Goal: Task Accomplishment & Management: Manage account settings

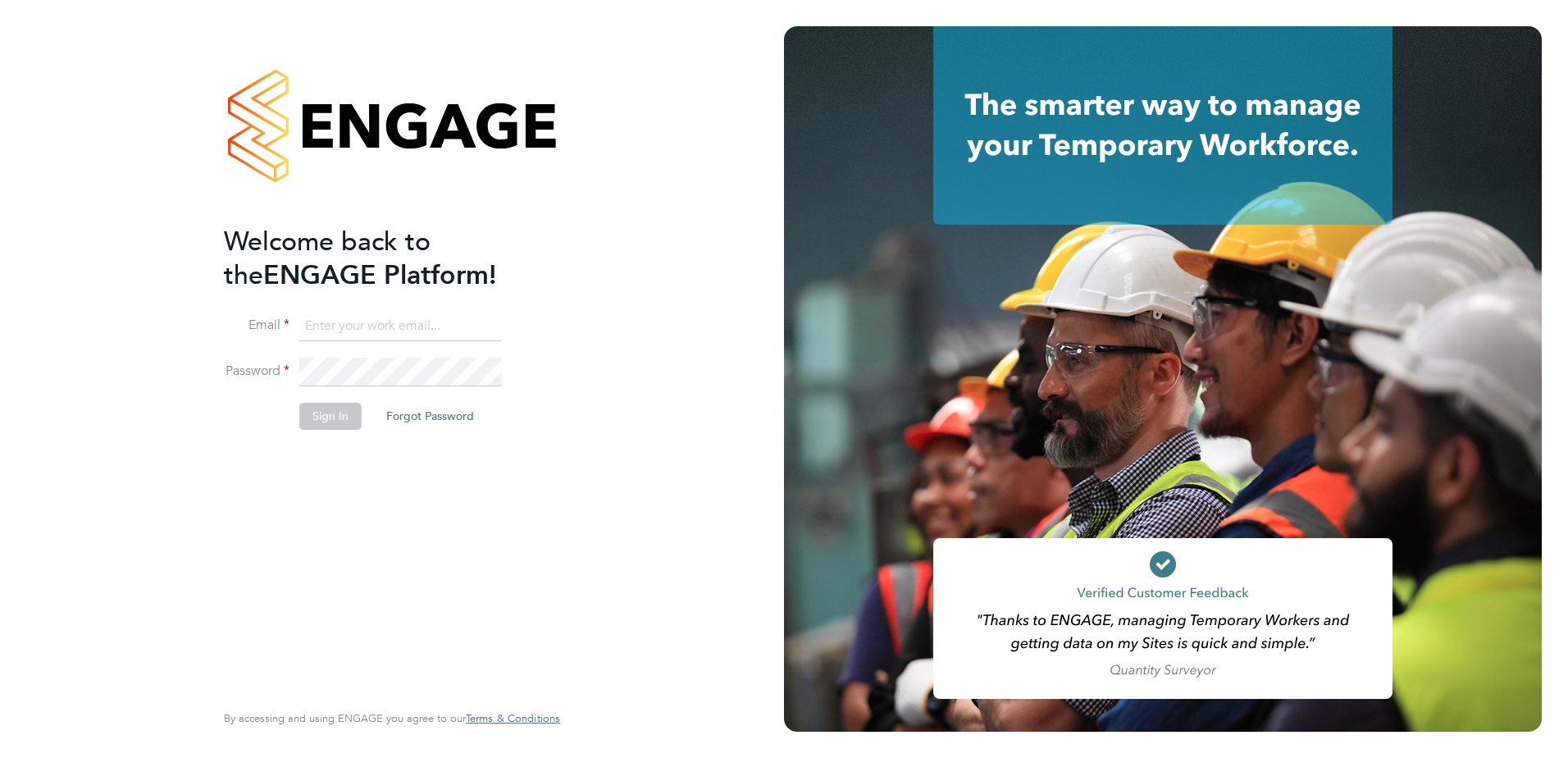
type input "[DOMAIN_NAME][EMAIL_ADDRESS][DOMAIN_NAME]"
click at [334, 424] on button "Sign In" at bounding box center [330, 416] width 62 height 27
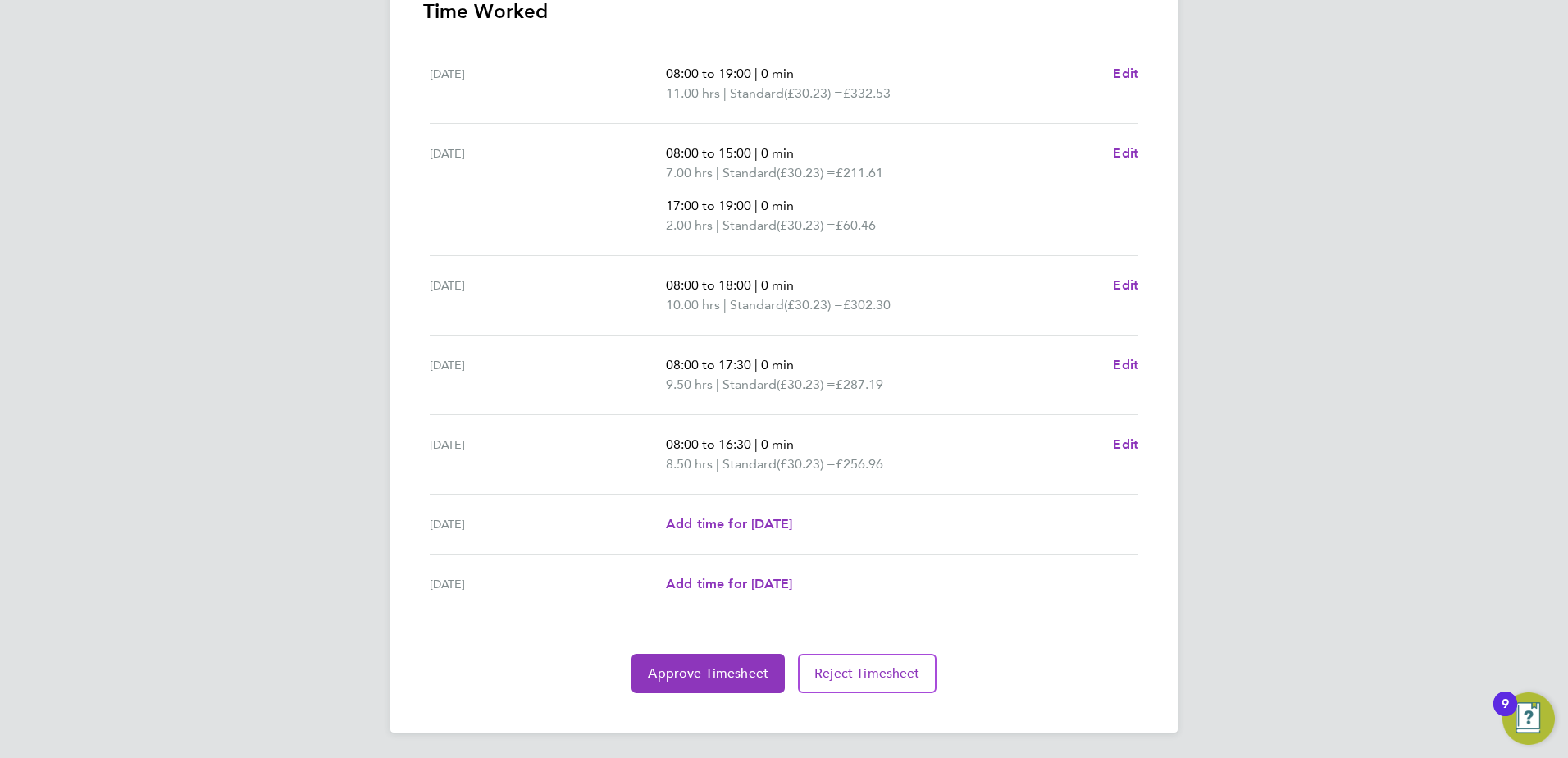
scroll to position [493, 0]
click at [684, 684] on button "Approve Timesheet" at bounding box center [707, 672] width 153 height 39
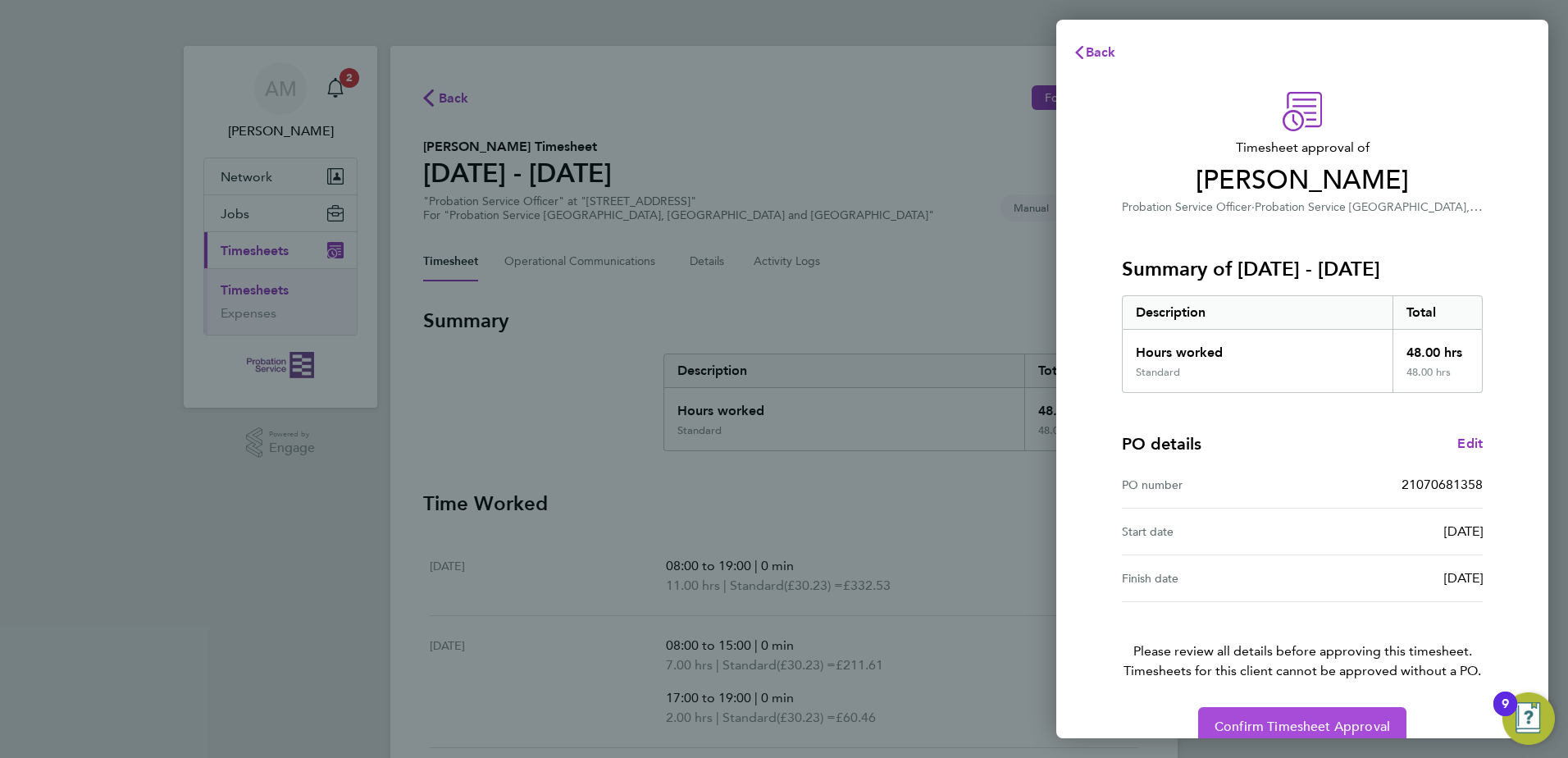
click at [1305, 721] on span "Confirm Timesheet Approval" at bounding box center [1302, 727] width 175 height 16
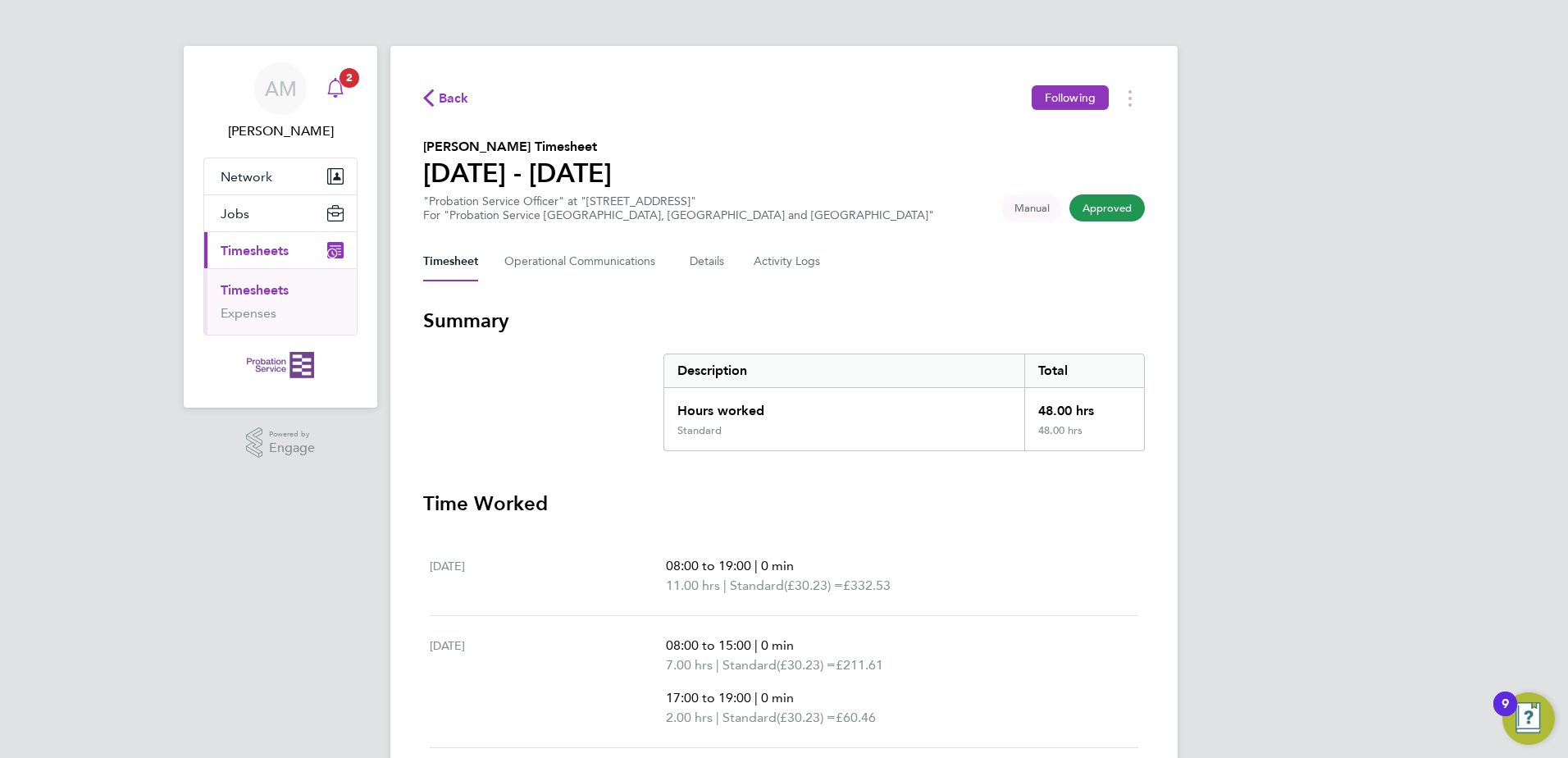
click at [343, 78] on span "2" at bounding box center [349, 77] width 20 height 20
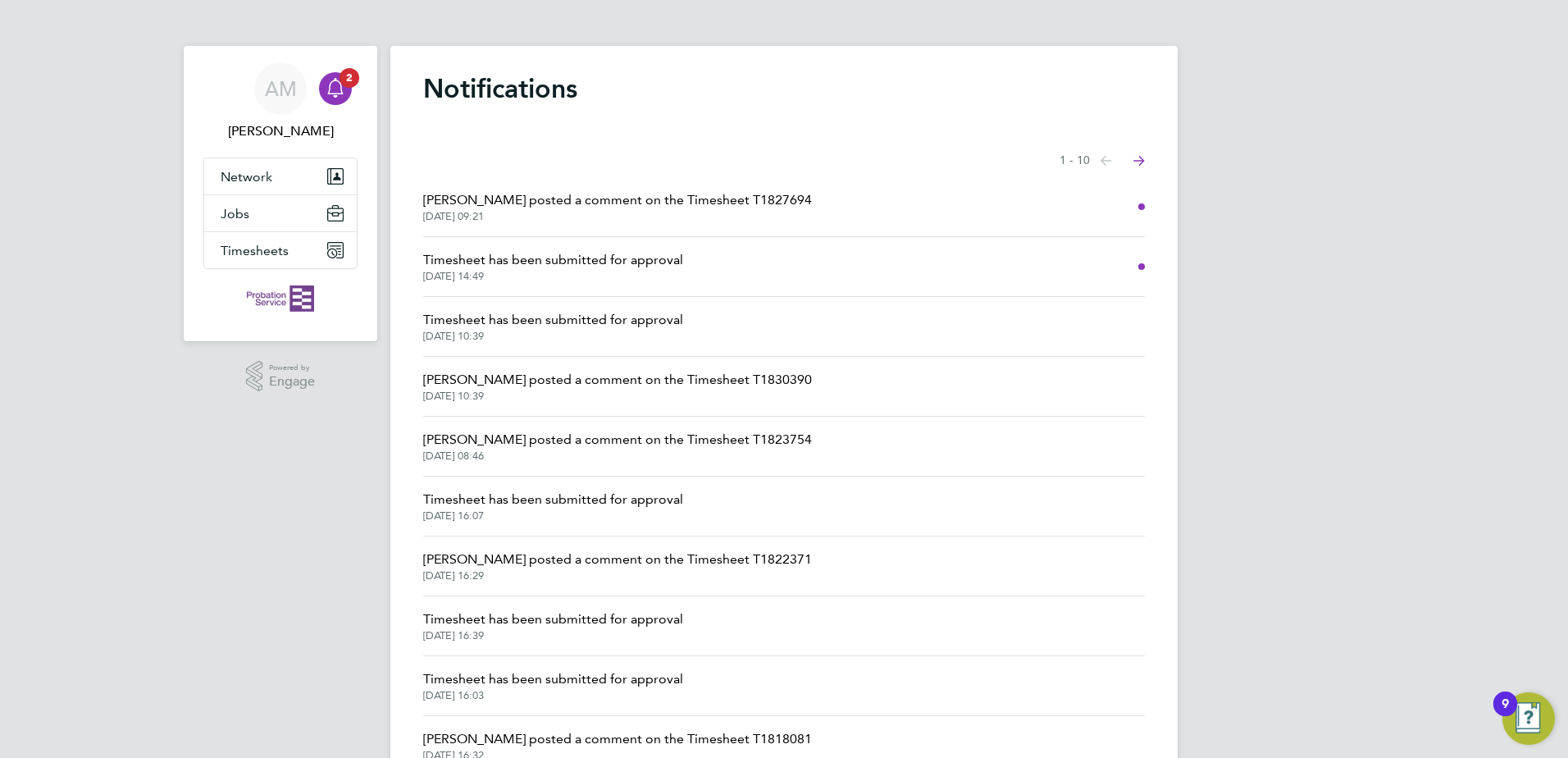
click at [560, 325] on span "Timesheet has been submitted for approval" at bounding box center [553, 319] width 260 height 20
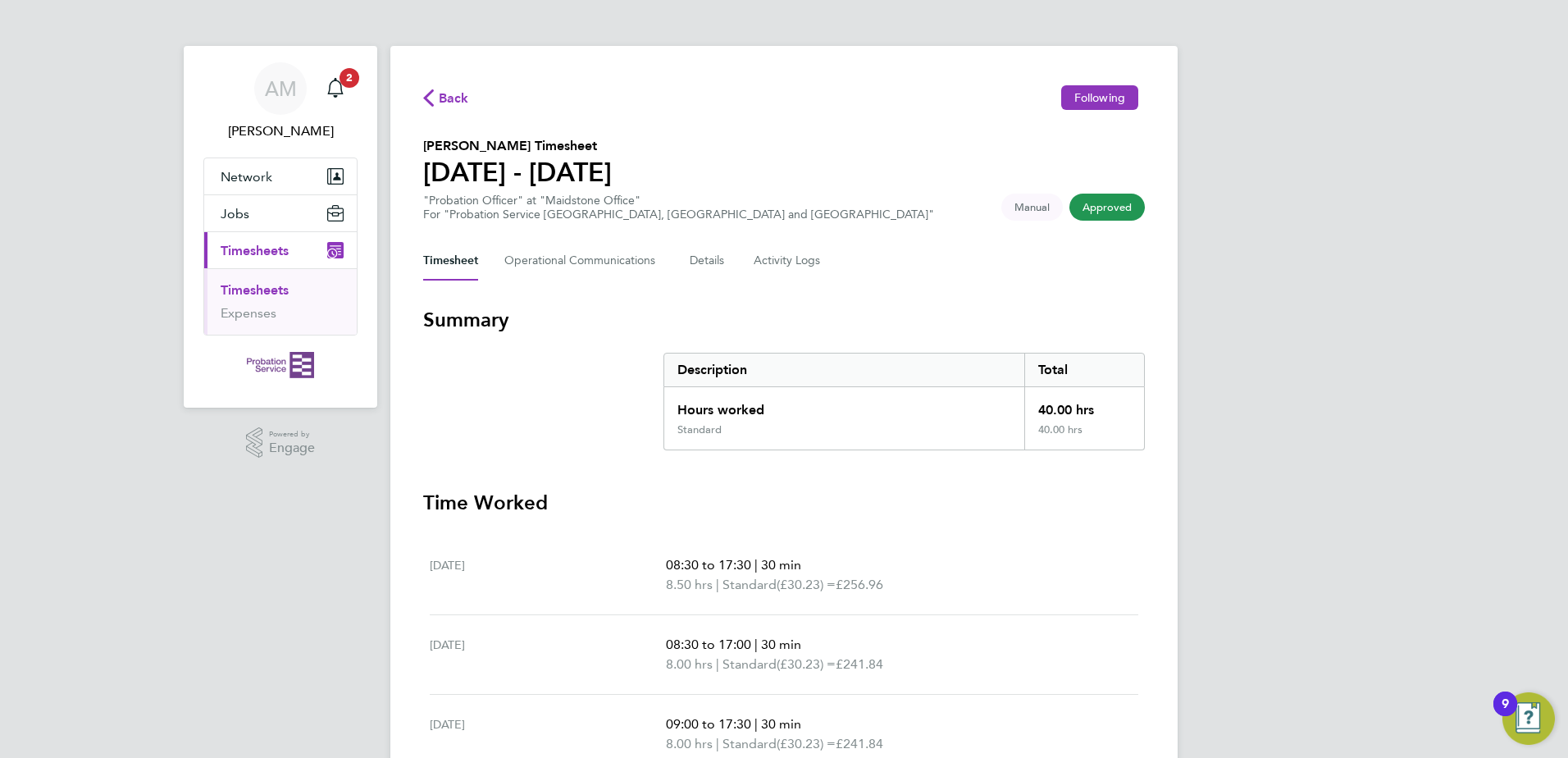
click at [262, 247] on span "Timesheets" at bounding box center [254, 251] width 68 height 15
click at [255, 251] on span "Timesheets" at bounding box center [254, 251] width 68 height 15
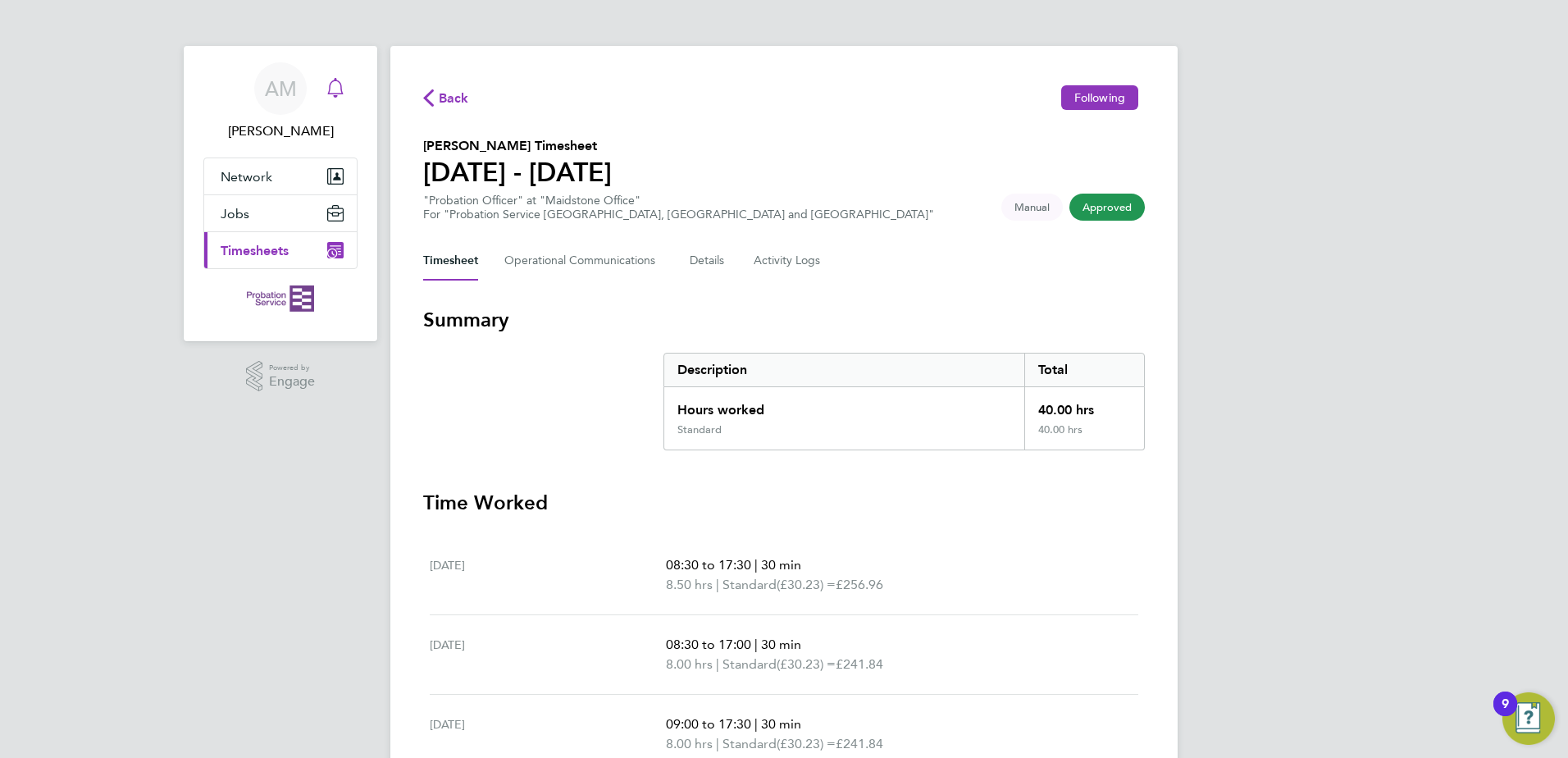
click at [338, 90] on icon "Main navigation" at bounding box center [336, 88] width 20 height 20
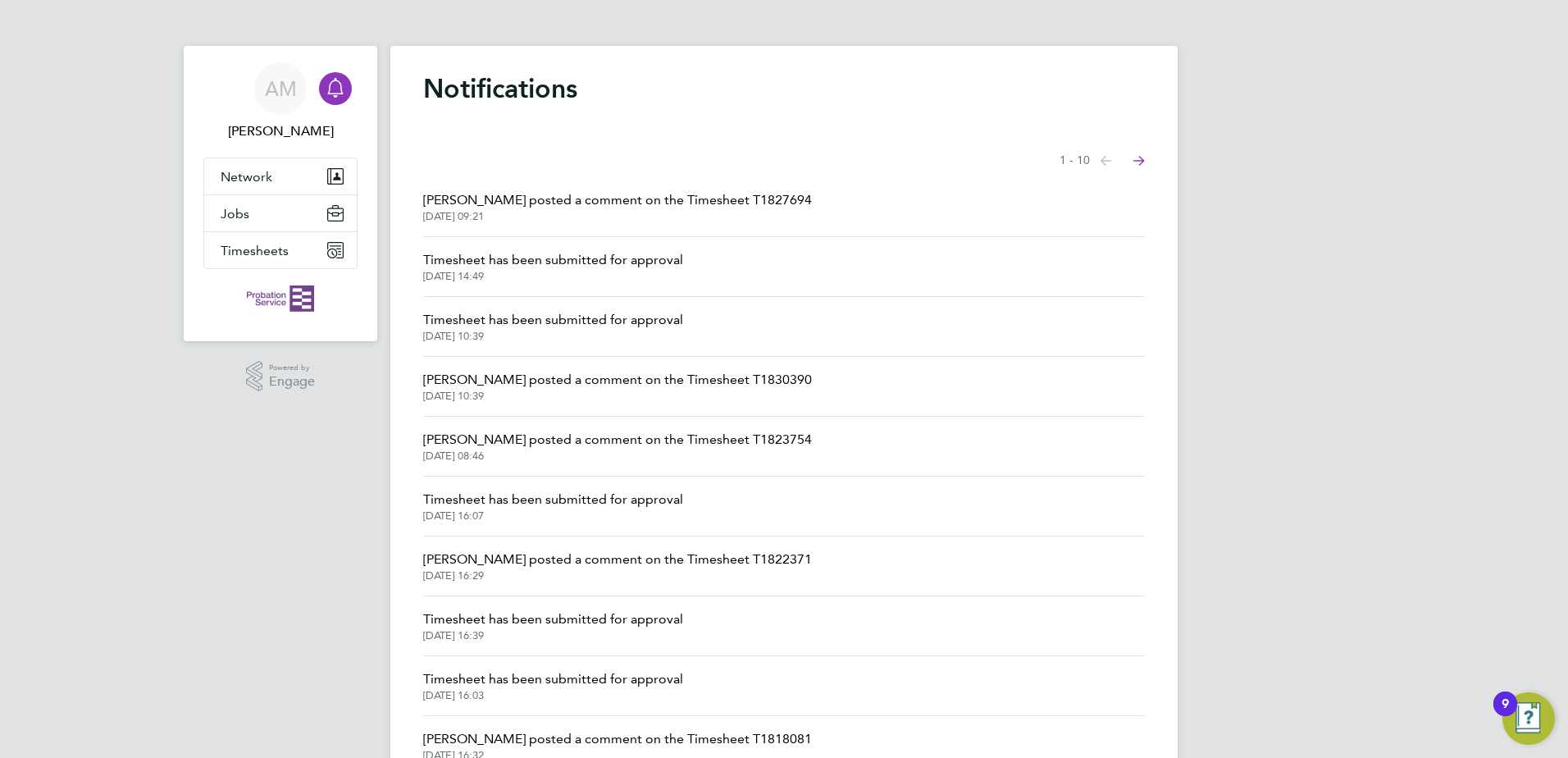
click at [543, 206] on span "[PERSON_NAME] posted a comment on the Timesheet T1827694" at bounding box center [618, 200] width 389 height 20
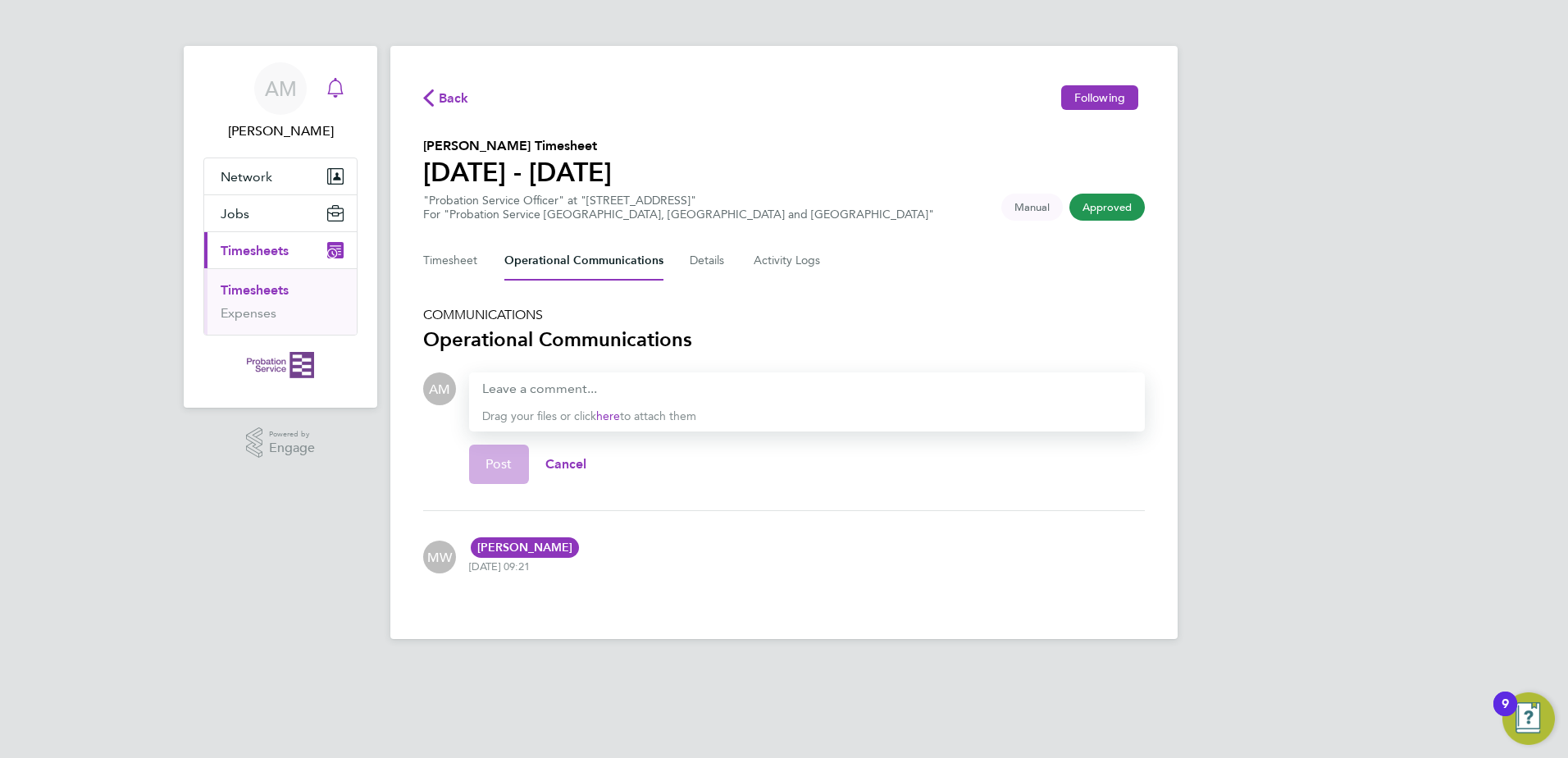
click at [339, 86] on icon "Main navigation" at bounding box center [336, 88] width 20 height 20
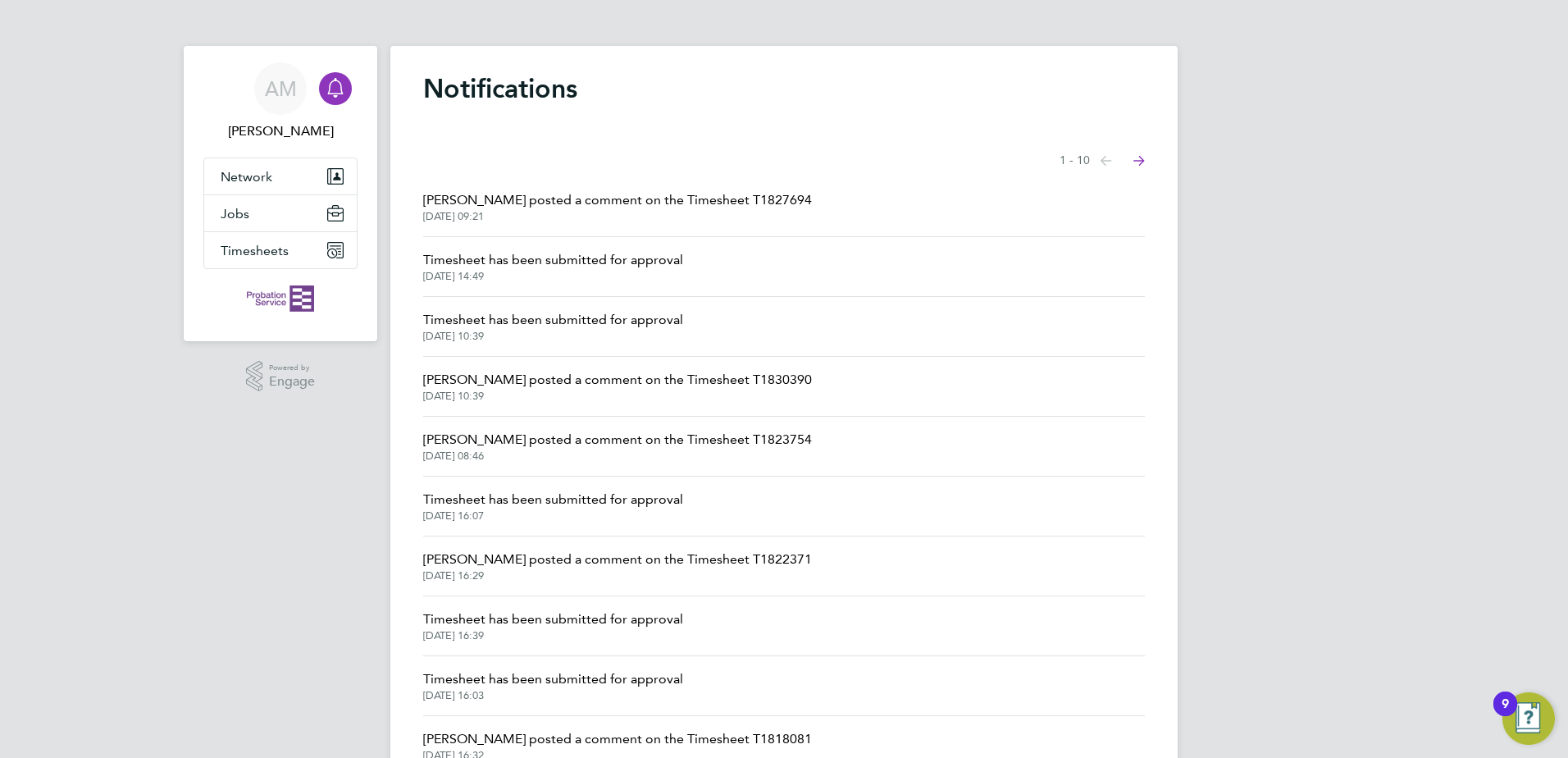
click at [591, 388] on span "[PERSON_NAME] posted a comment on the Timesheet T1830390" at bounding box center [618, 379] width 389 height 20
